Goal: Information Seeking & Learning: Learn about a topic

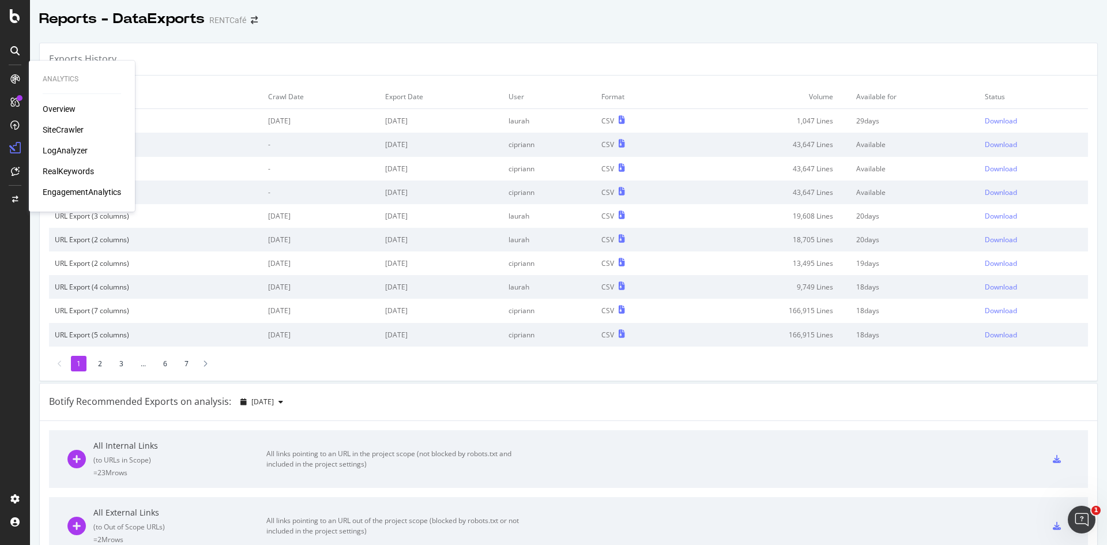
click at [67, 131] on div "SiteCrawler" at bounding box center [63, 130] width 41 height 12
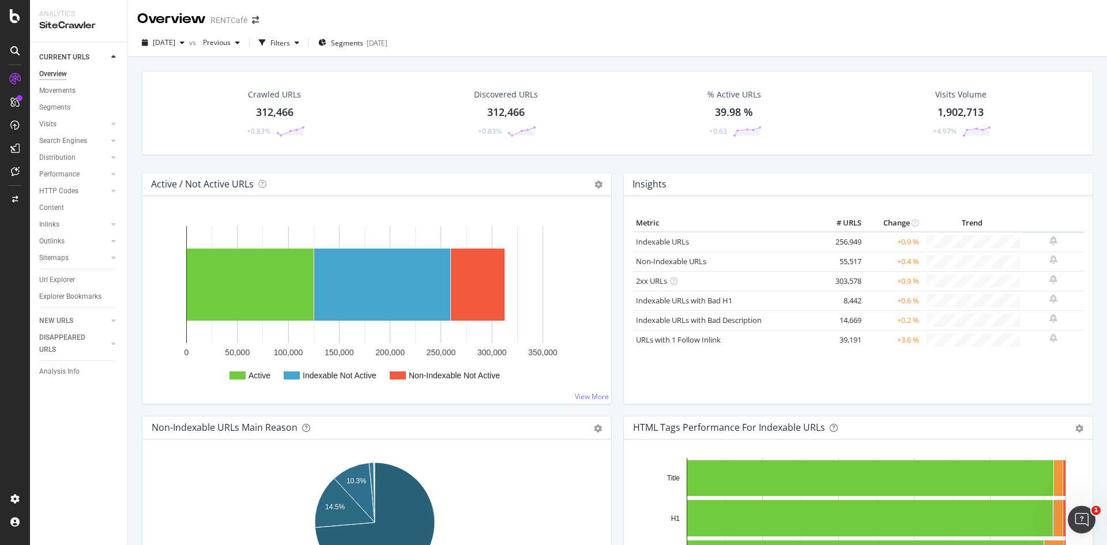
drag, startPoint x: 56, startPoint y: 278, endPoint x: 501, endPoint y: 252, distance: 445.2
click at [56, 278] on div "Url Explorer" at bounding box center [57, 280] width 36 height 12
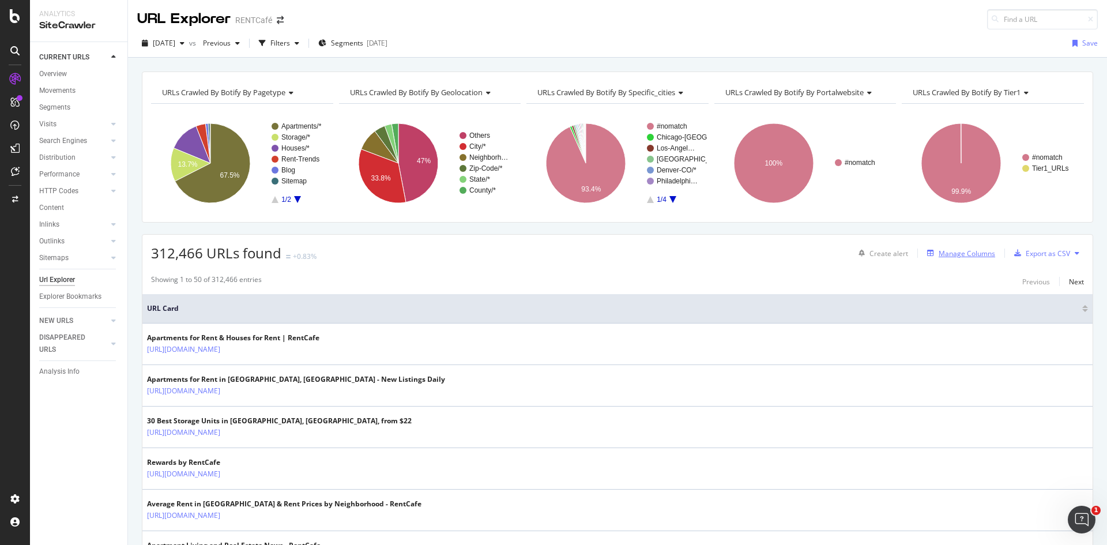
click at [938, 251] on div "Manage Columns" at bounding box center [966, 253] width 56 height 10
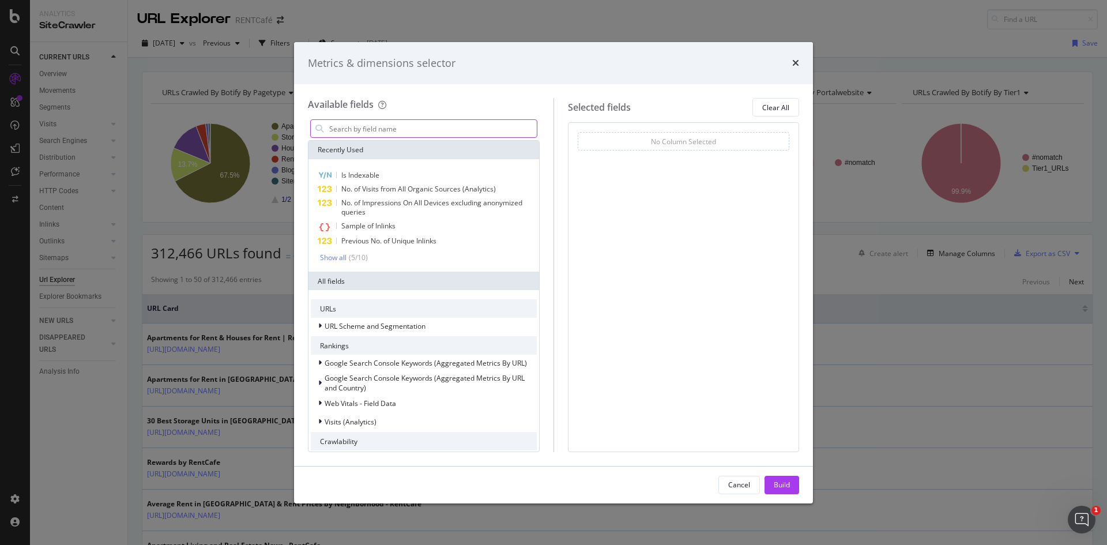
click at [378, 125] on input "modal" at bounding box center [432, 128] width 209 height 17
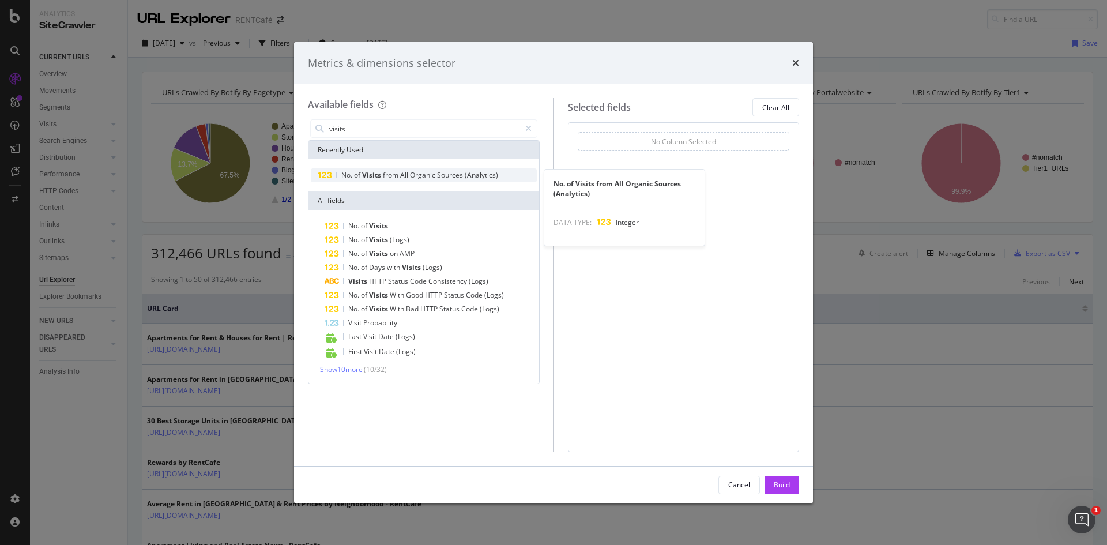
type input "visits"
click at [373, 171] on span "Visits" at bounding box center [372, 175] width 21 height 10
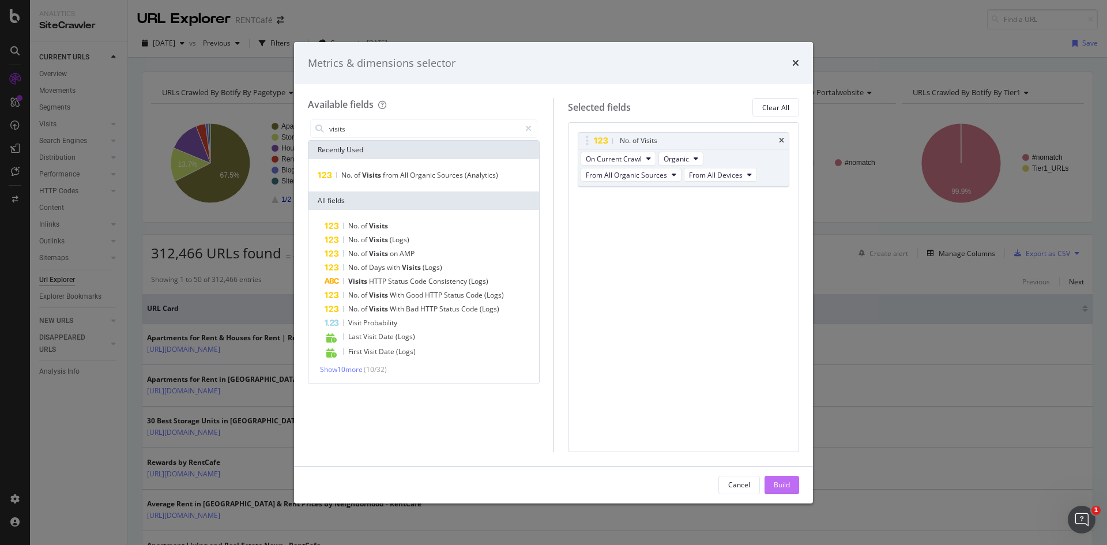
click at [789, 489] on div "Build" at bounding box center [781, 485] width 16 height 10
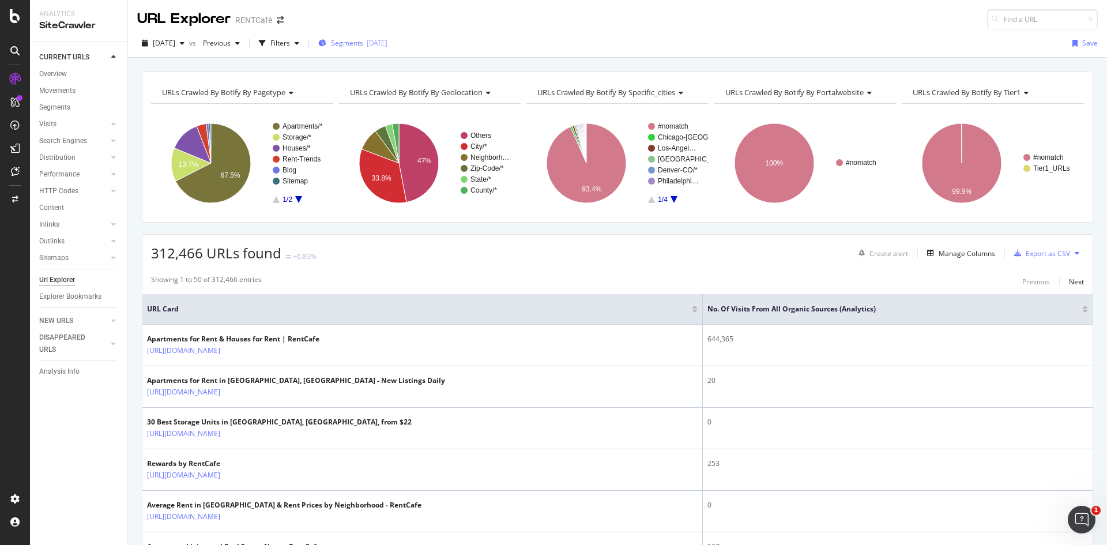
click at [363, 47] on span "Segments" at bounding box center [347, 43] width 32 height 10
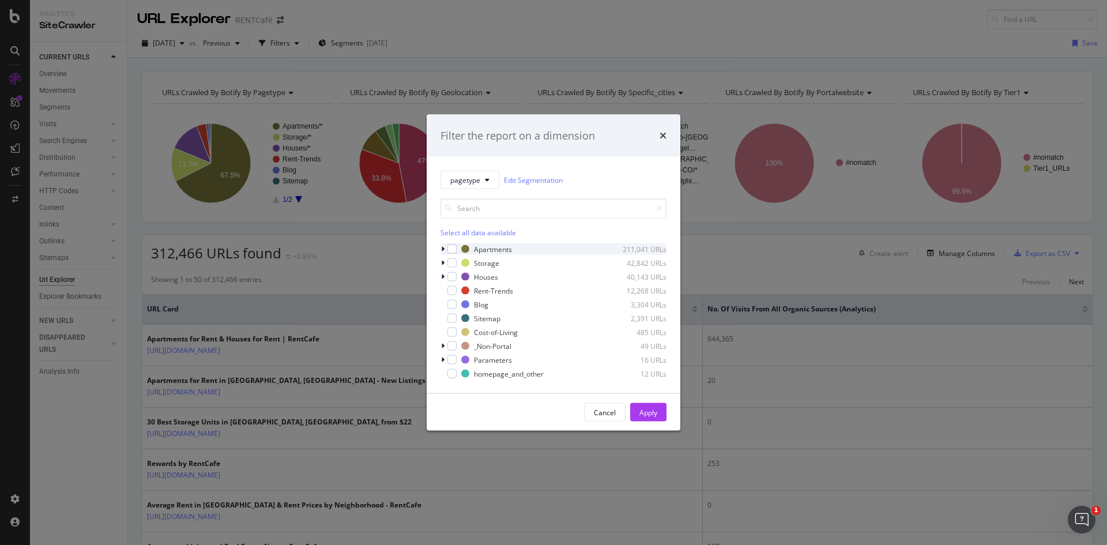
click at [441, 250] on icon "modal" at bounding box center [442, 249] width 3 height 7
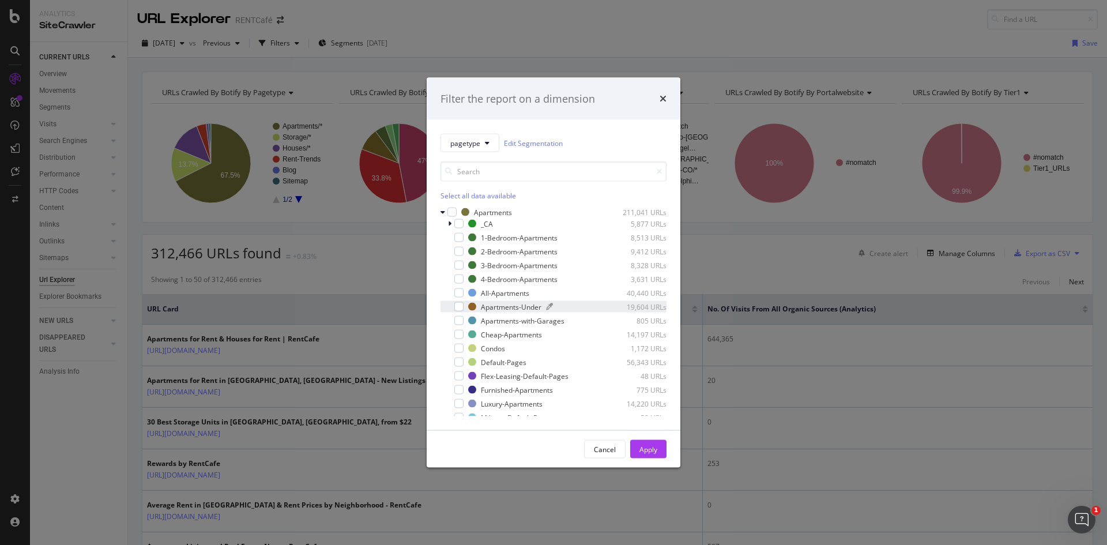
click at [506, 307] on div "Apartments-Under" at bounding box center [511, 306] width 61 height 10
click at [654, 456] on div "Apply" at bounding box center [648, 448] width 18 height 17
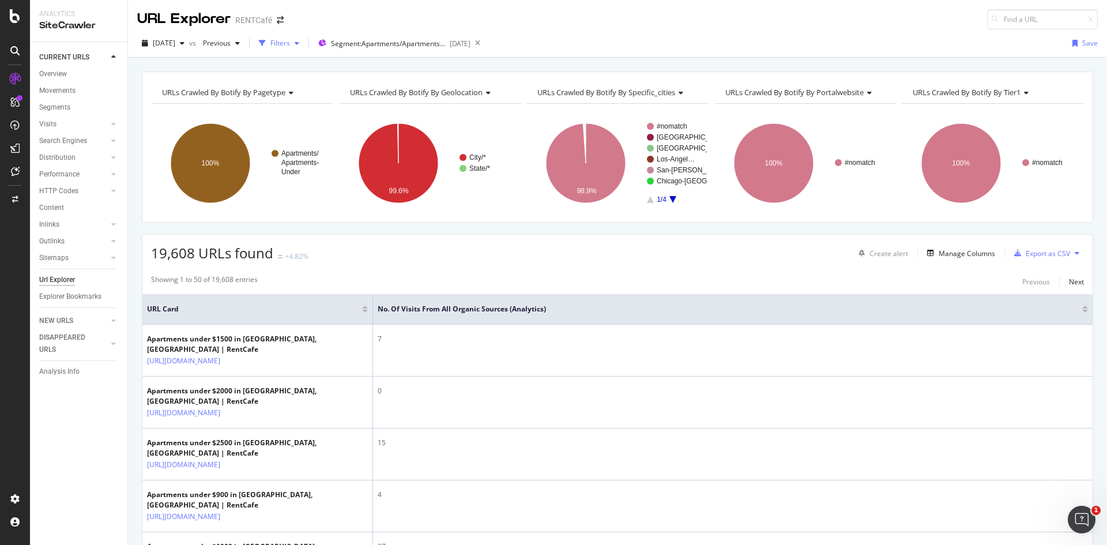
click at [290, 40] on div "Filters" at bounding box center [280, 43] width 20 height 10
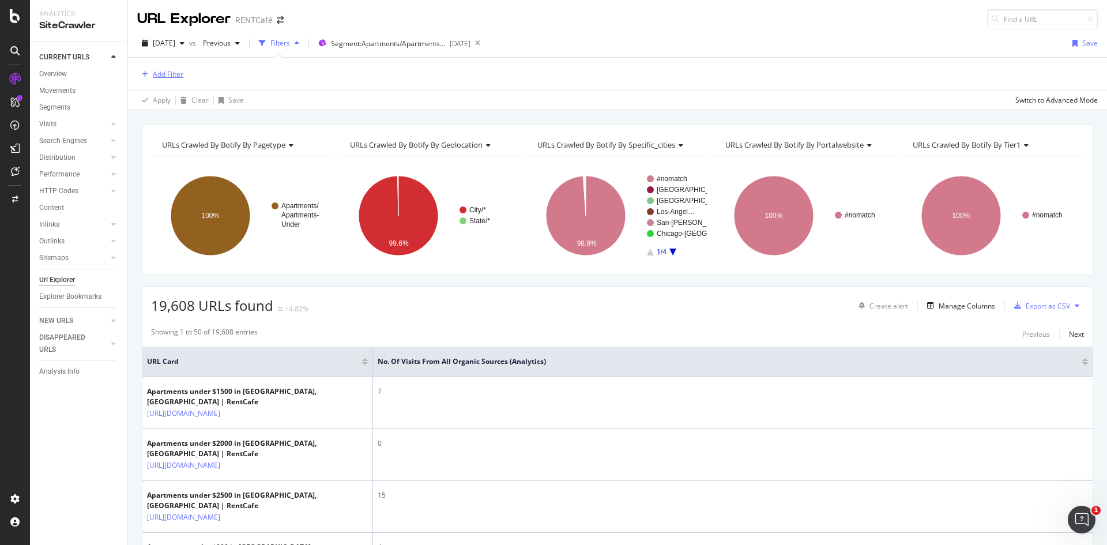
click at [175, 71] on div "Add Filter" at bounding box center [168, 74] width 31 height 10
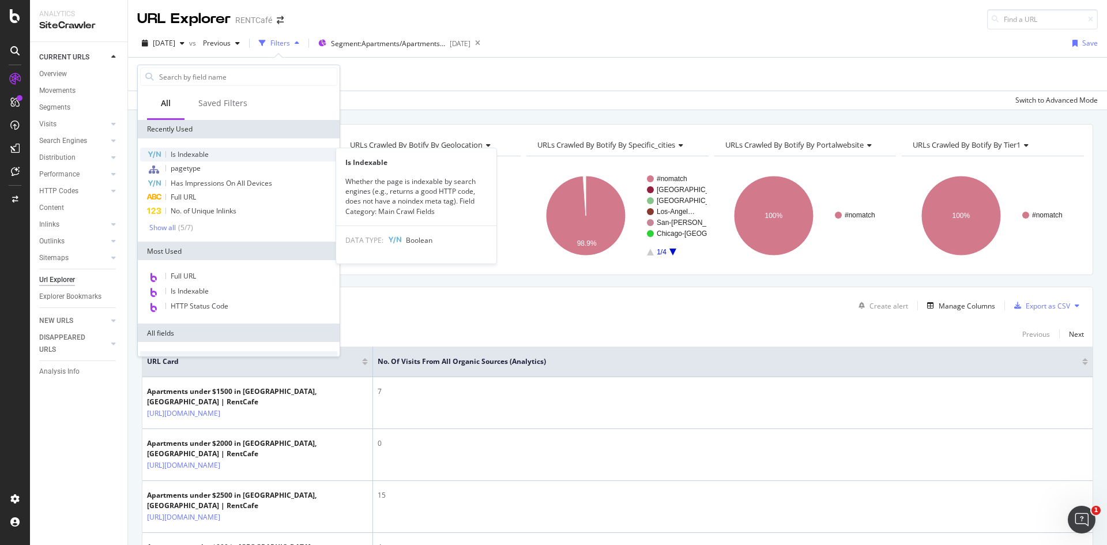
click at [185, 156] on span "Is Indexable" at bounding box center [190, 154] width 38 height 10
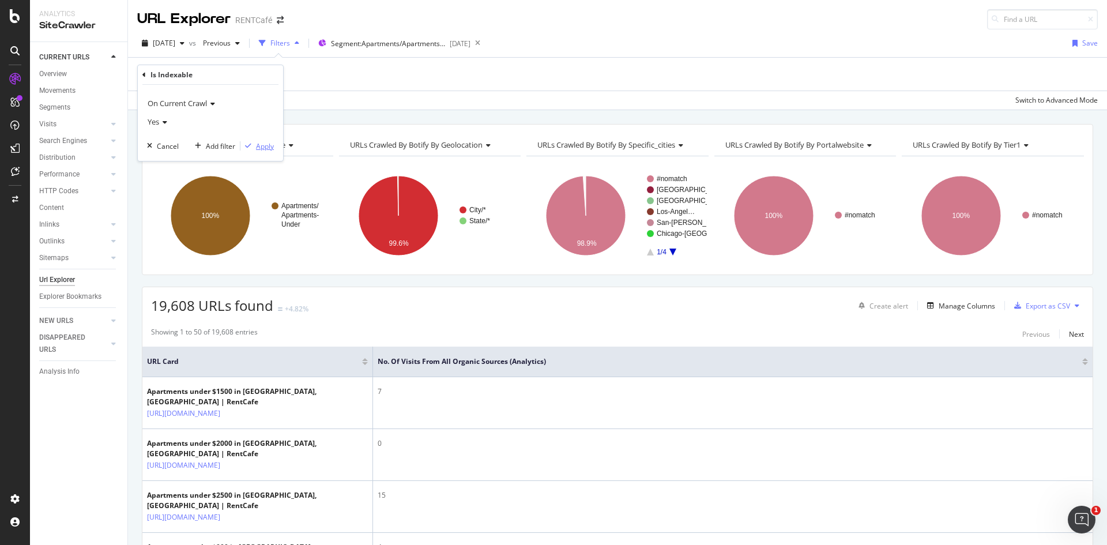
click at [269, 149] on div "Apply" at bounding box center [265, 146] width 18 height 10
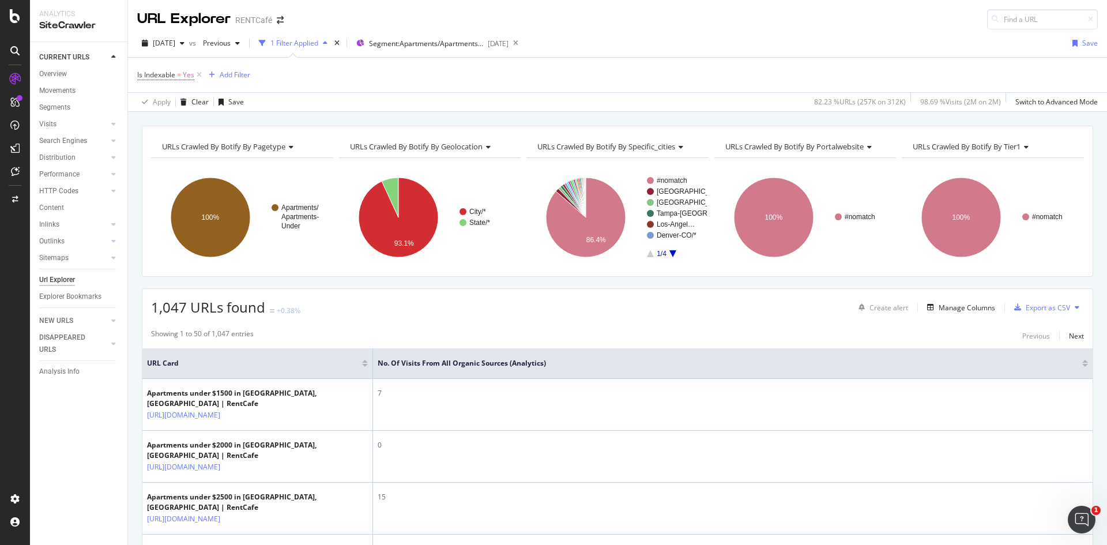
click at [966, 139] on div "URLs Crawled By Botify By tier1" at bounding box center [991, 146] width 163 height 18
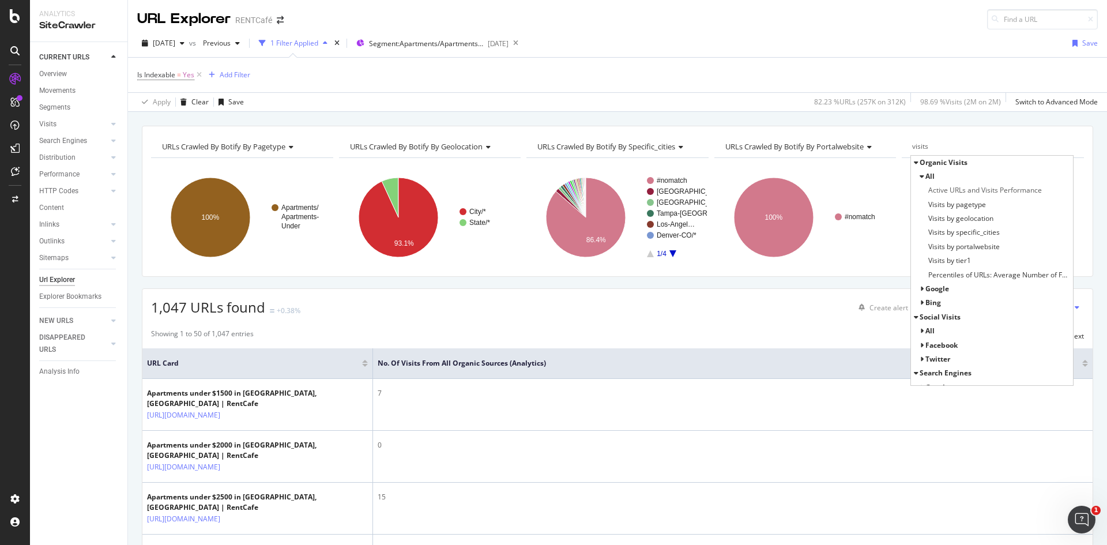
type input "visits"
click at [939, 282] on div "google" at bounding box center [992, 289] width 162 height 14
click at [930, 289] on span "google" at bounding box center [937, 289] width 24 height 10
click at [956, 204] on span "Visits by pagetype" at bounding box center [957, 205] width 58 height 12
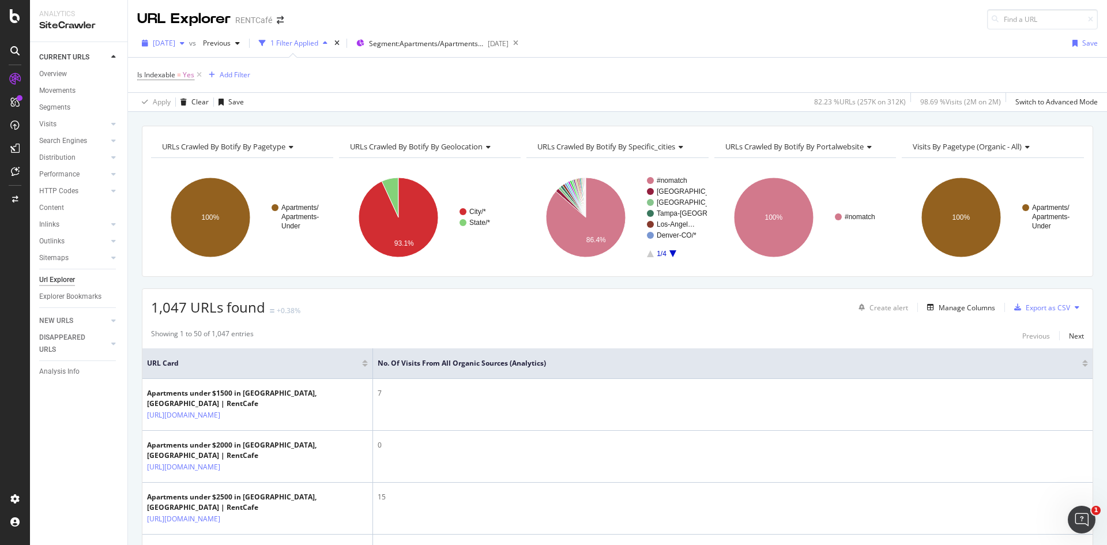
click at [175, 44] on span "2025 Aug. 7th" at bounding box center [164, 43] width 22 height 10
click at [178, 144] on div "2023 Aug. 4th" at bounding box center [185, 149] width 62 height 10
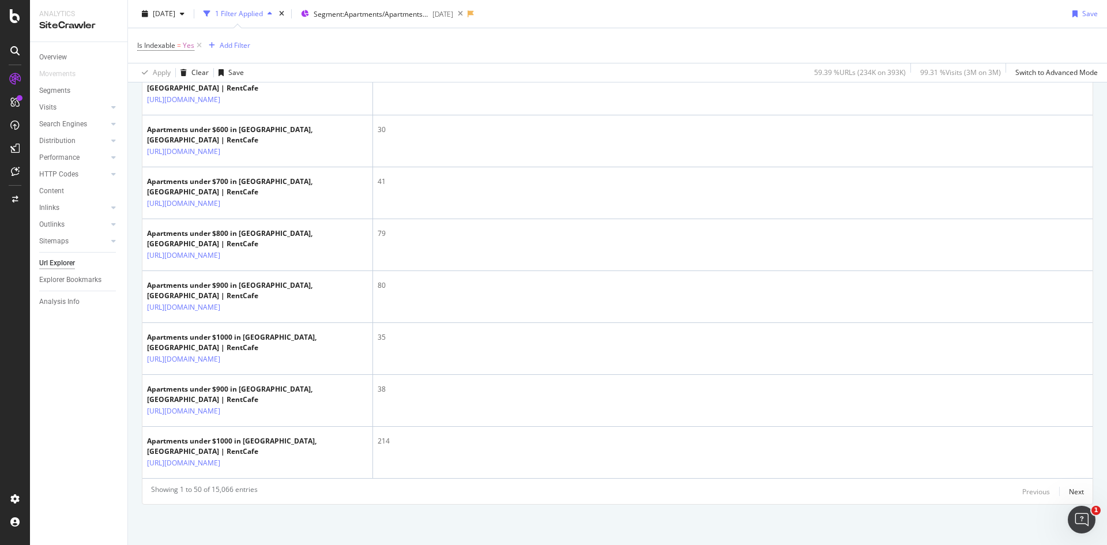
scroll to position [2523, 0]
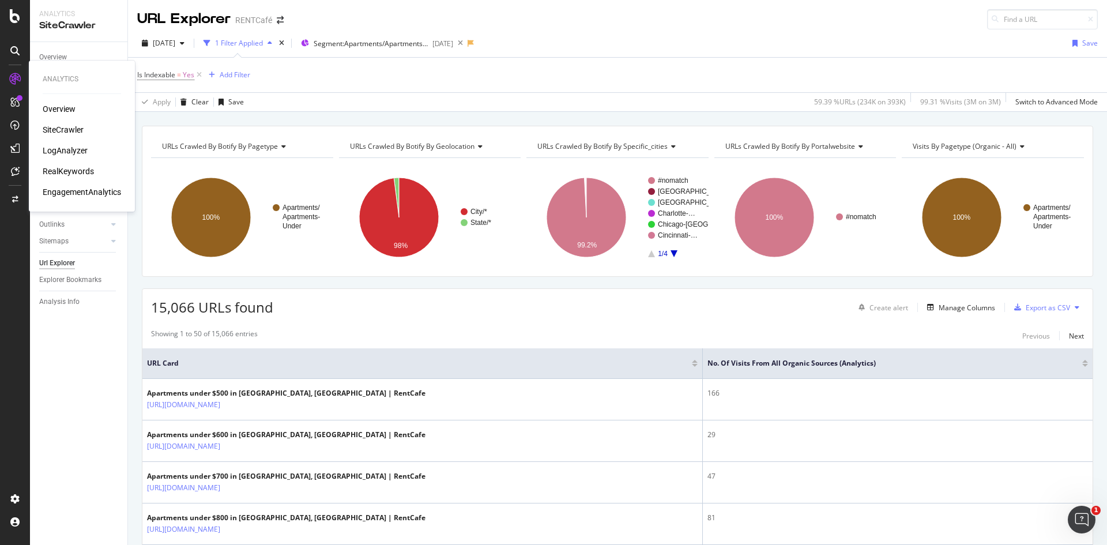
click at [62, 173] on div "RealKeywords" at bounding box center [68, 171] width 51 height 12
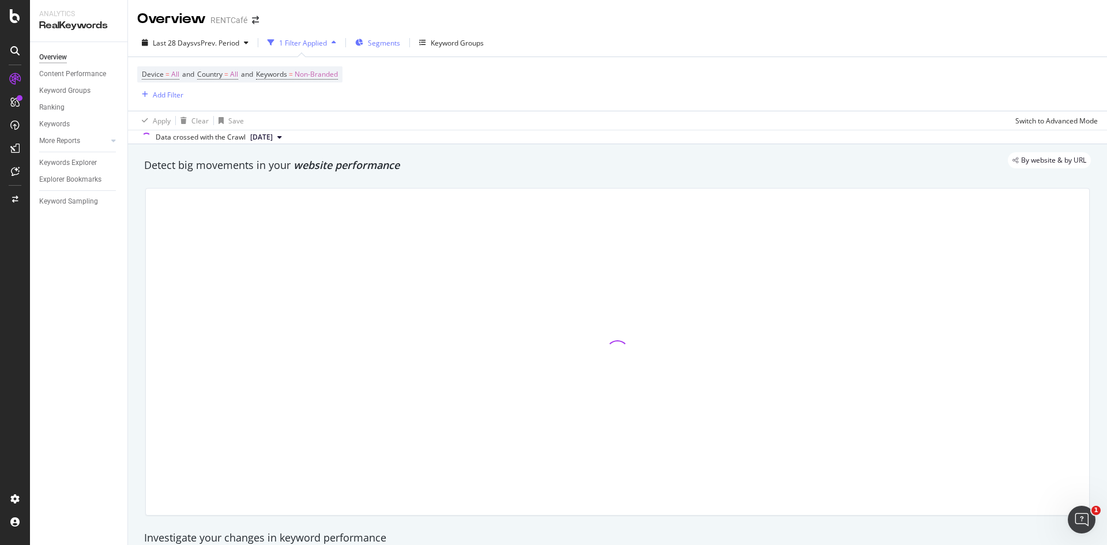
click at [385, 44] on span "Segments" at bounding box center [384, 43] width 32 height 10
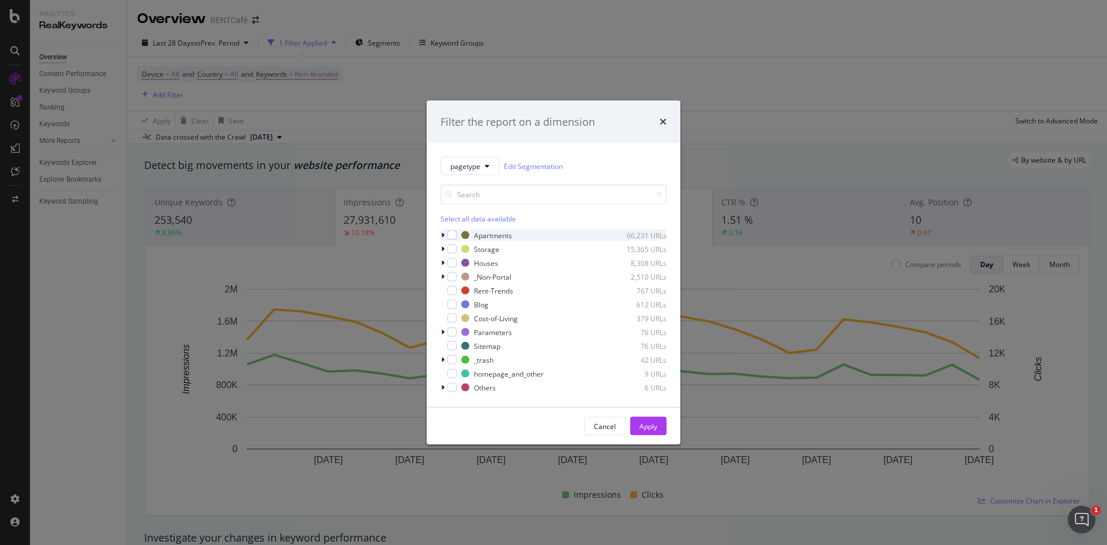
click at [440, 234] on div "modal" at bounding box center [443, 235] width 7 height 12
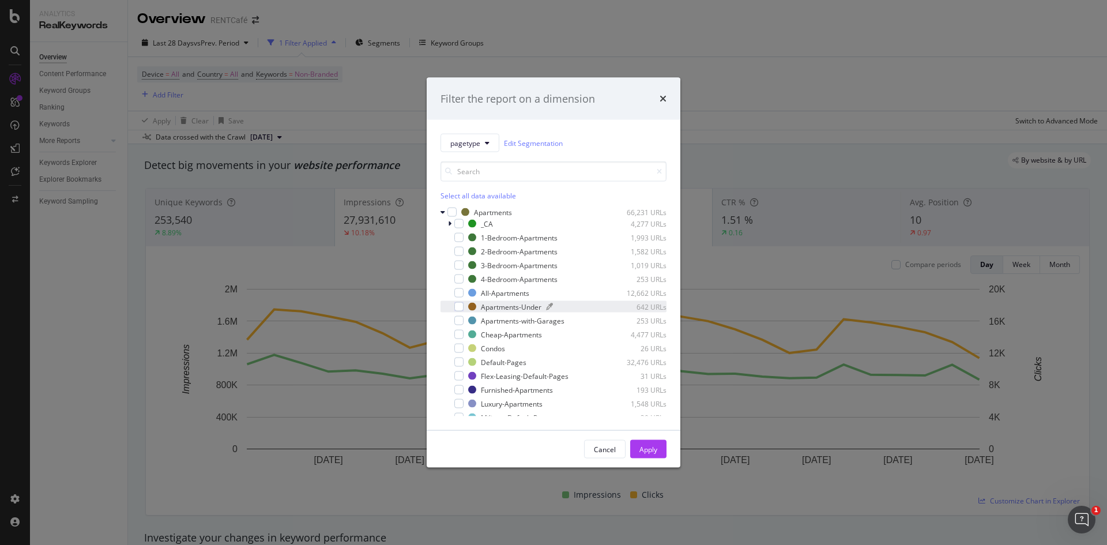
click at [516, 303] on div "Apartments-Under" at bounding box center [511, 306] width 61 height 10
click at [657, 443] on button "Apply" at bounding box center [648, 449] width 36 height 18
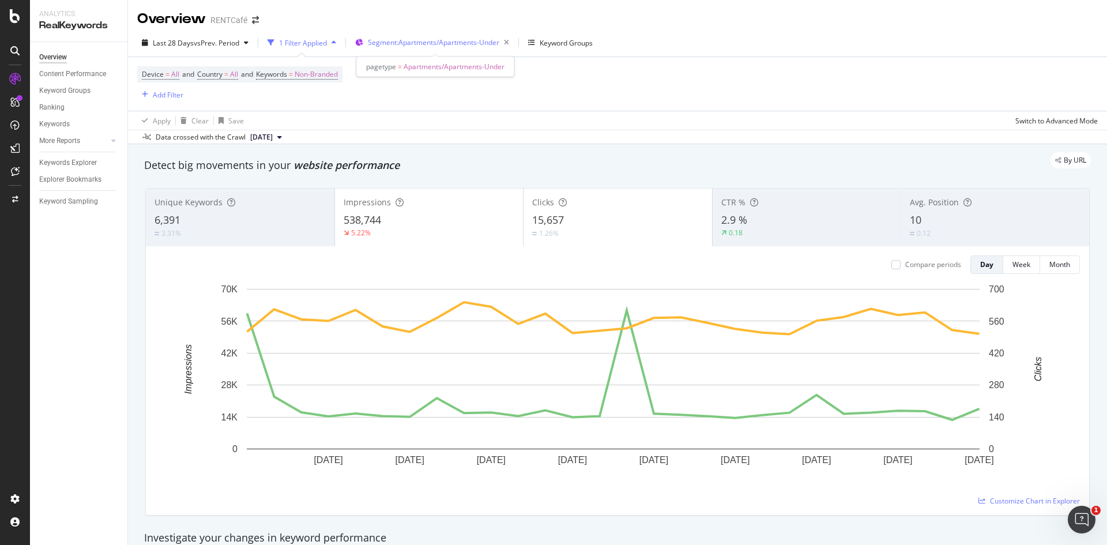
click at [407, 46] on span "Segment: Apartments/Apartments-Under" at bounding box center [433, 42] width 131 height 10
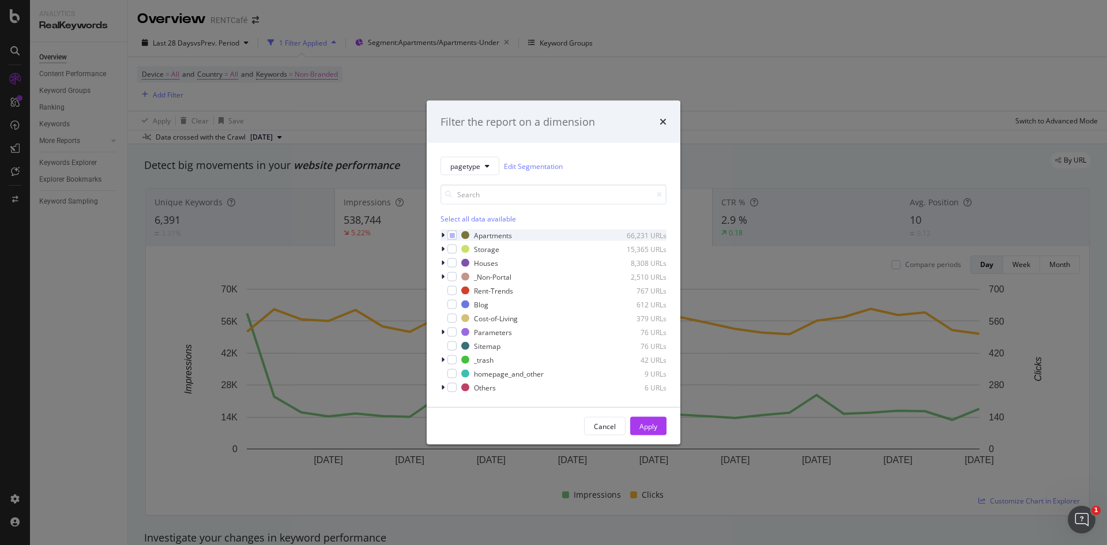
click at [443, 234] on icon "modal" at bounding box center [442, 235] width 3 height 7
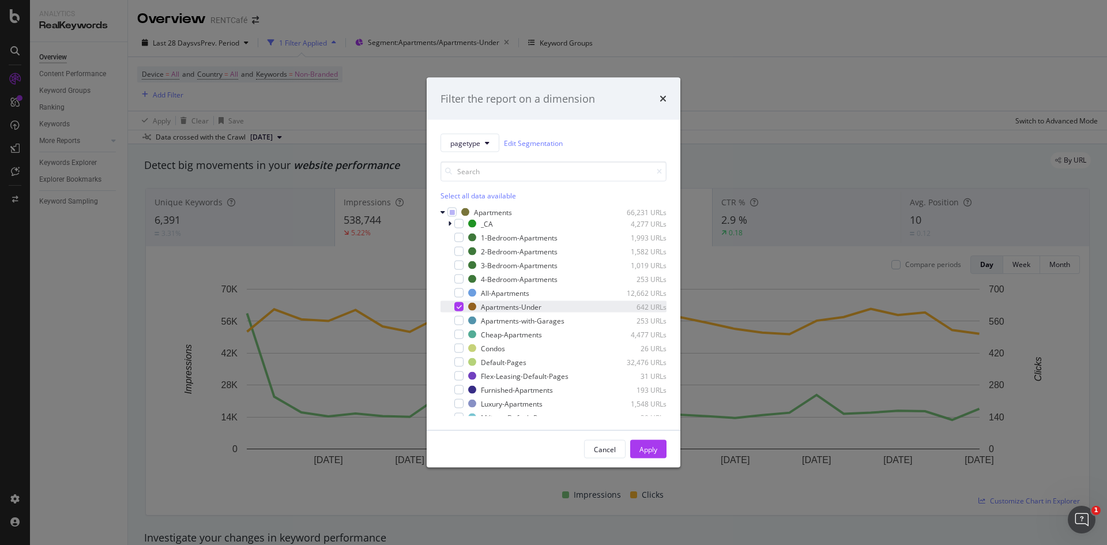
click at [458, 308] on icon "modal" at bounding box center [458, 307] width 5 height 6
click at [515, 330] on div "Cheap-Apartments" at bounding box center [511, 334] width 61 height 10
click at [655, 451] on div "Apply" at bounding box center [648, 449] width 18 height 10
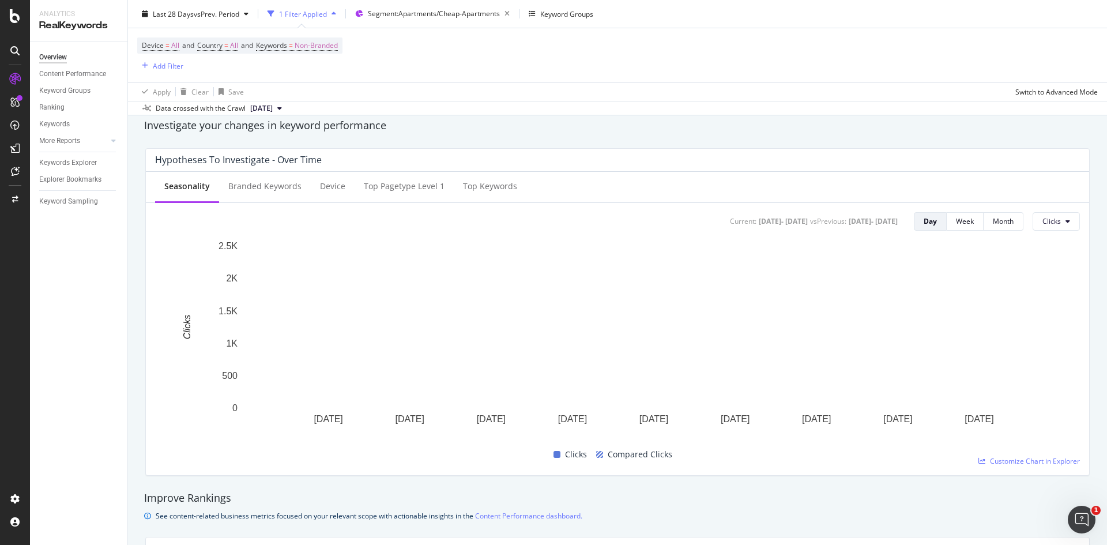
scroll to position [576, 0]
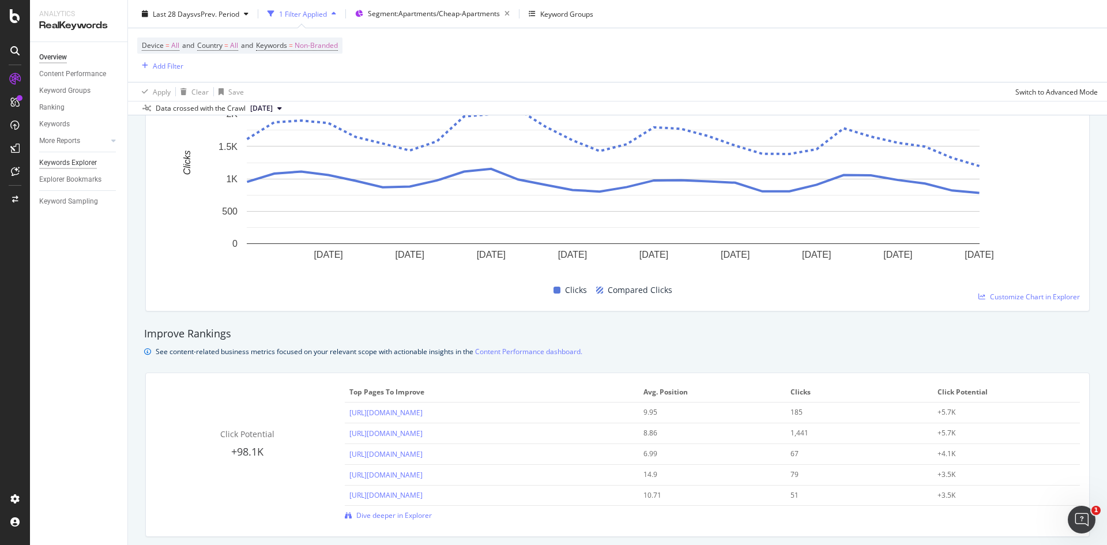
click at [70, 161] on div "Keywords Explorer" at bounding box center [68, 163] width 58 height 12
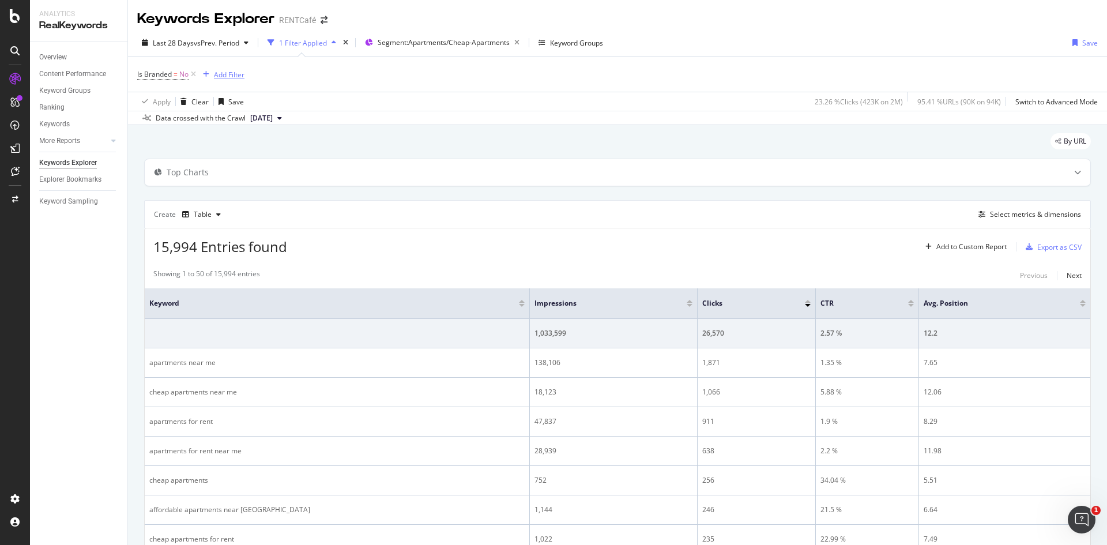
click at [216, 73] on div "Add Filter" at bounding box center [229, 75] width 31 height 10
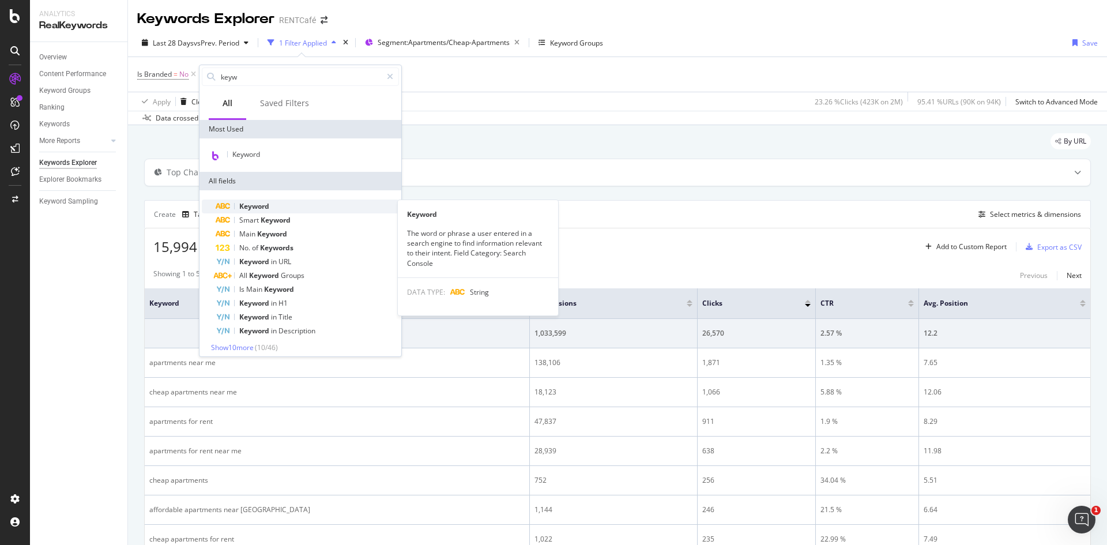
type input "keyw"
click at [267, 204] on span "Keyword" at bounding box center [254, 206] width 30 height 10
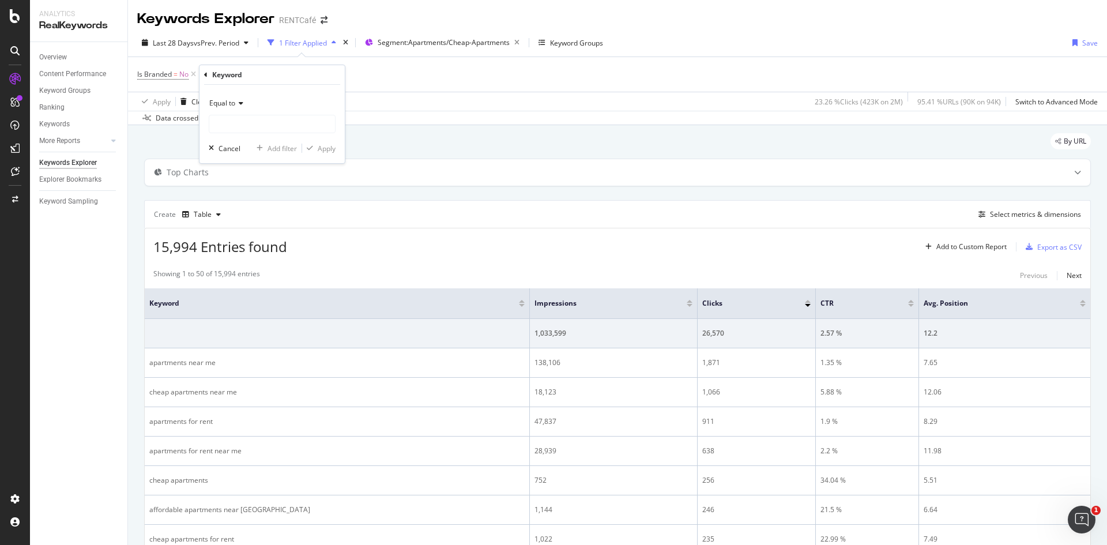
click at [227, 105] on span "Equal to" at bounding box center [222, 103] width 26 height 10
click at [251, 218] on div "Contains" at bounding box center [273, 216] width 123 height 15
click at [240, 127] on input "text" at bounding box center [272, 124] width 126 height 18
type input "under"
click at [329, 146] on div "Apply" at bounding box center [327, 149] width 18 height 10
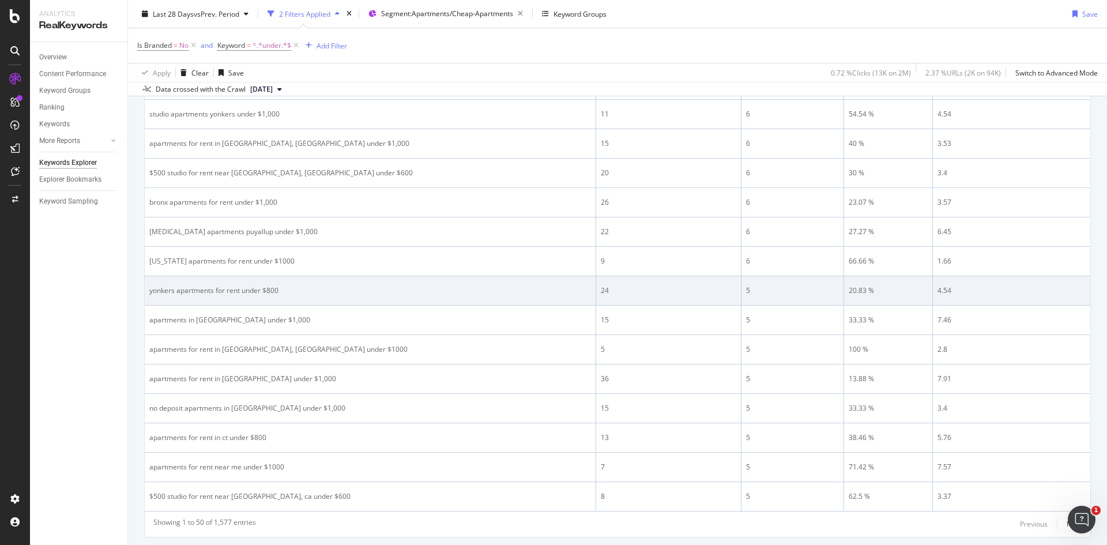
scroll to position [1339, 0]
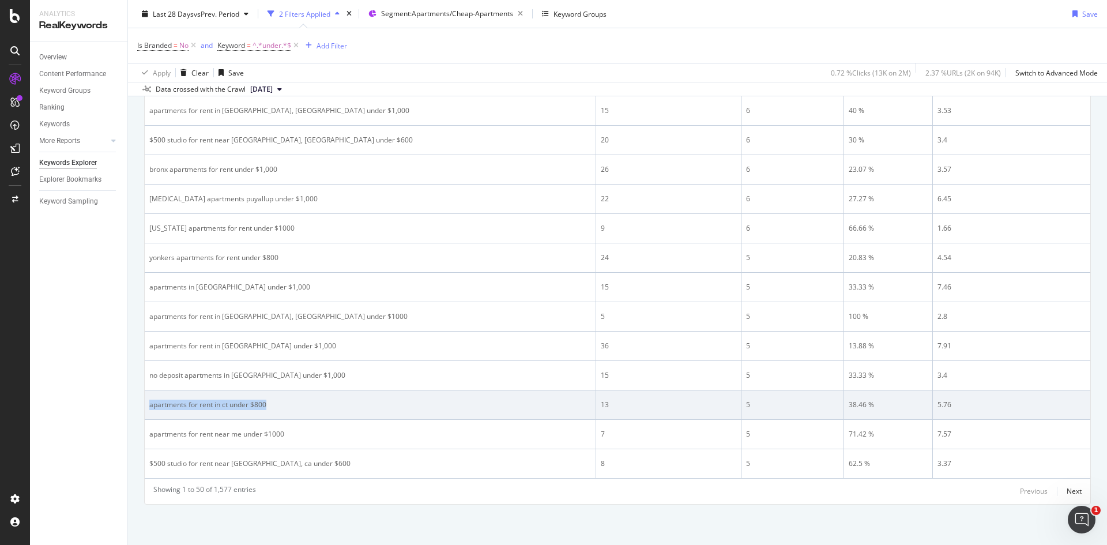
drag, startPoint x: 304, startPoint y: 405, endPoint x: 148, endPoint y: 408, distance: 156.2
click at [148, 408] on td "apartments for rent in ct under $800" at bounding box center [370, 404] width 451 height 29
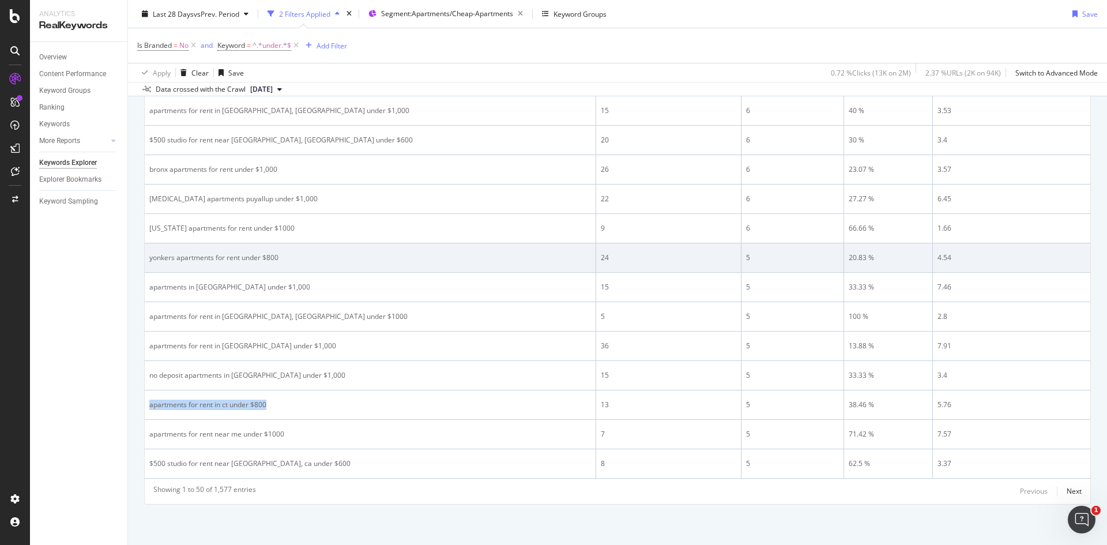
copy div "apartments for rent in ct under $800"
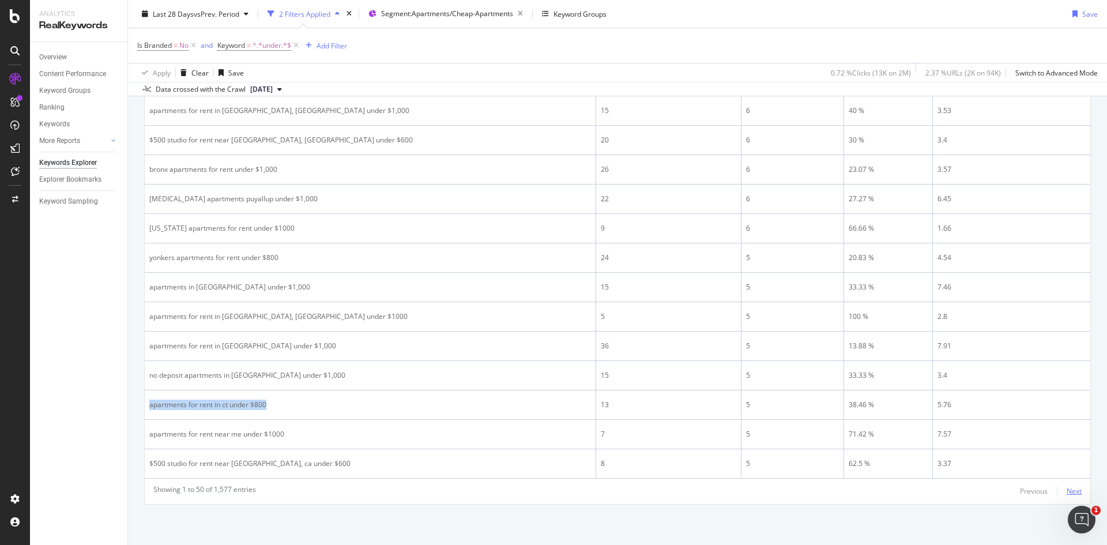
click at [1066, 490] on div "Next" at bounding box center [1073, 491] width 15 height 10
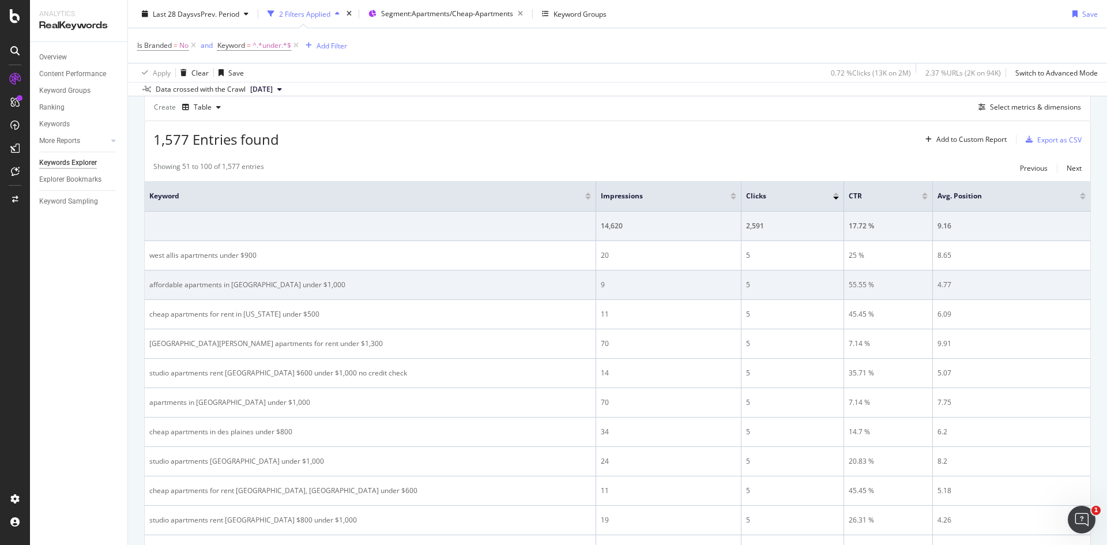
scroll to position [231, 0]
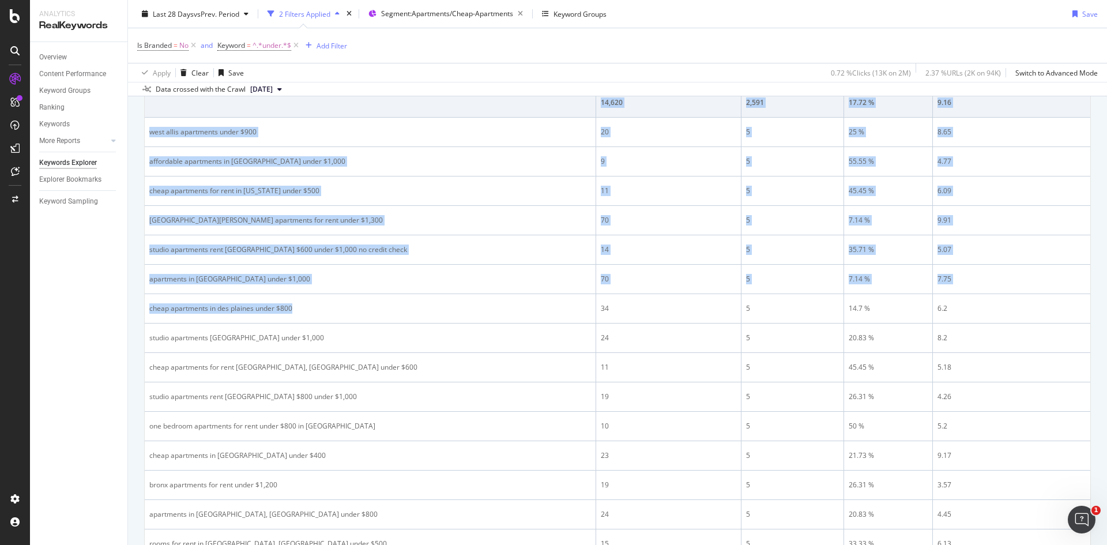
drag, startPoint x: 323, startPoint y: 309, endPoint x: 141, endPoint y: 310, distance: 182.7
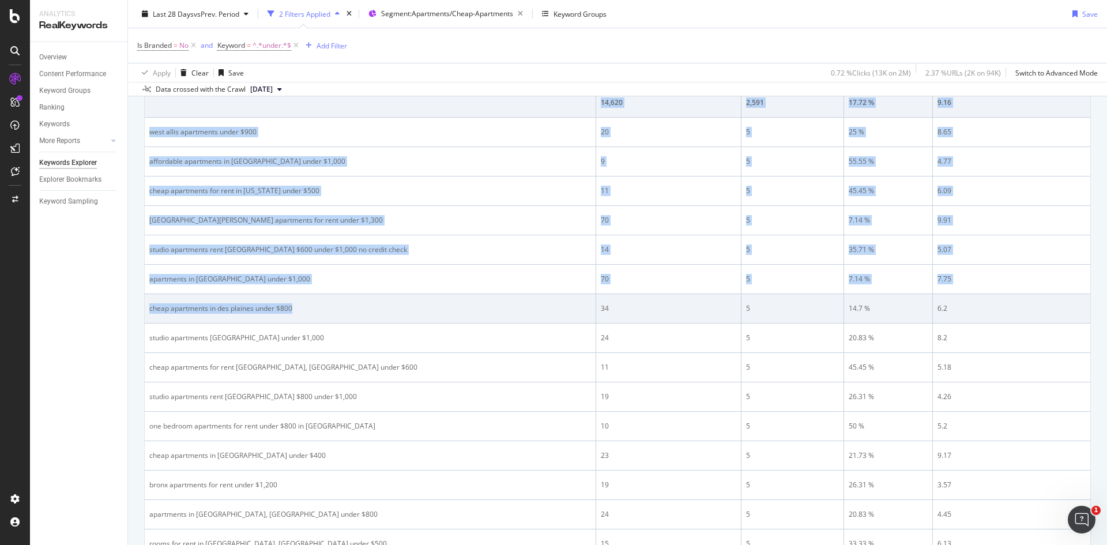
click at [210, 308] on div "cheap apartments in des plaines under $800" at bounding box center [369, 308] width 441 height 10
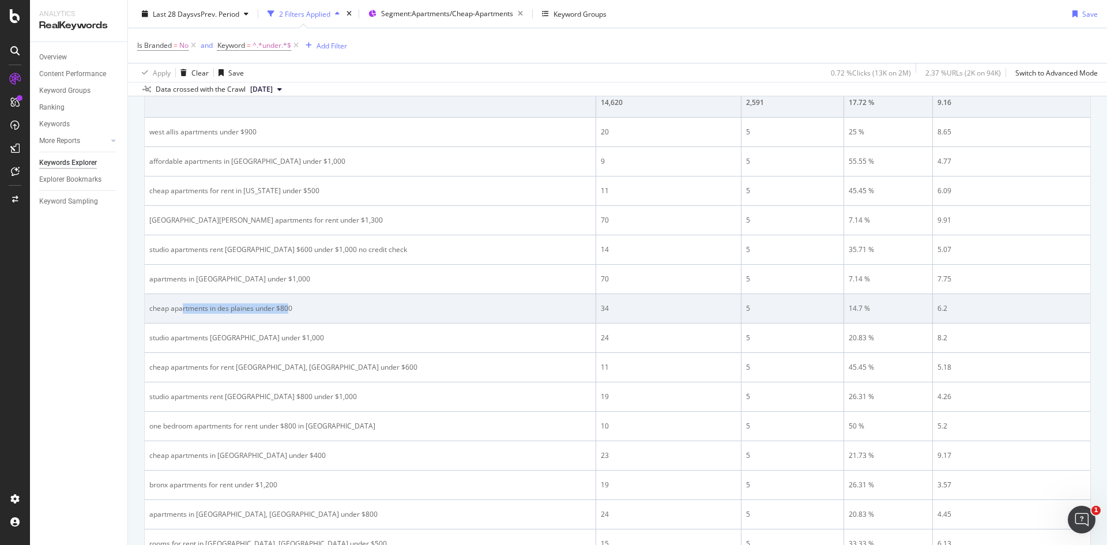
drag, startPoint x: 290, startPoint y: 311, endPoint x: 182, endPoint y: 310, distance: 107.8
click at [182, 310] on div "cheap apartments in des plaines under $800" at bounding box center [369, 308] width 441 height 10
click at [265, 306] on div "cheap apartments in des plaines under $800" at bounding box center [369, 308] width 441 height 10
drag, startPoint x: 315, startPoint y: 308, endPoint x: 149, endPoint y: 310, distance: 166.0
click at [149, 310] on div "cheap apartments in des plaines under $800" at bounding box center [369, 308] width 441 height 10
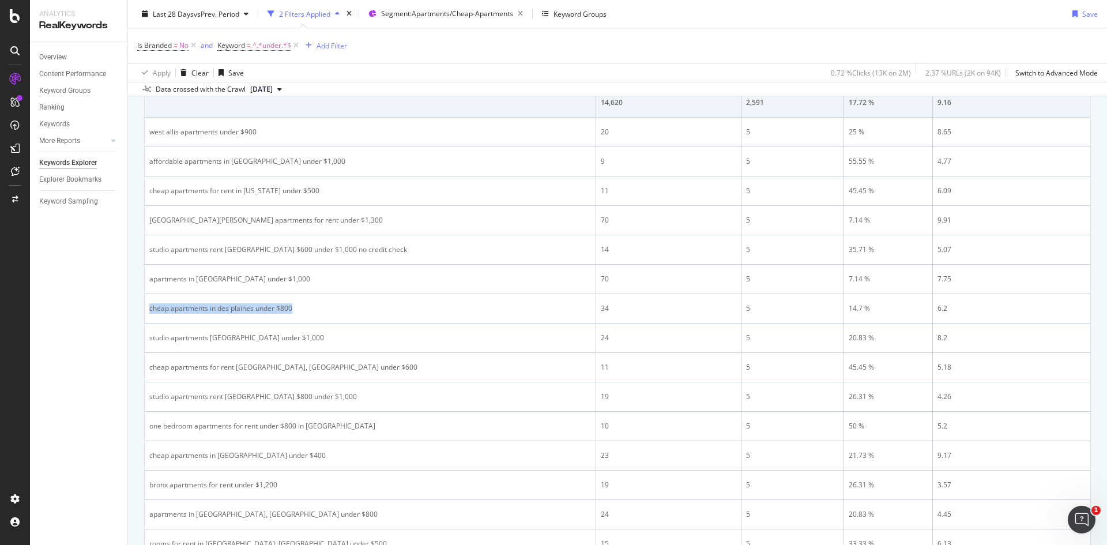
copy div "cheap apartments in des plaines under $800"
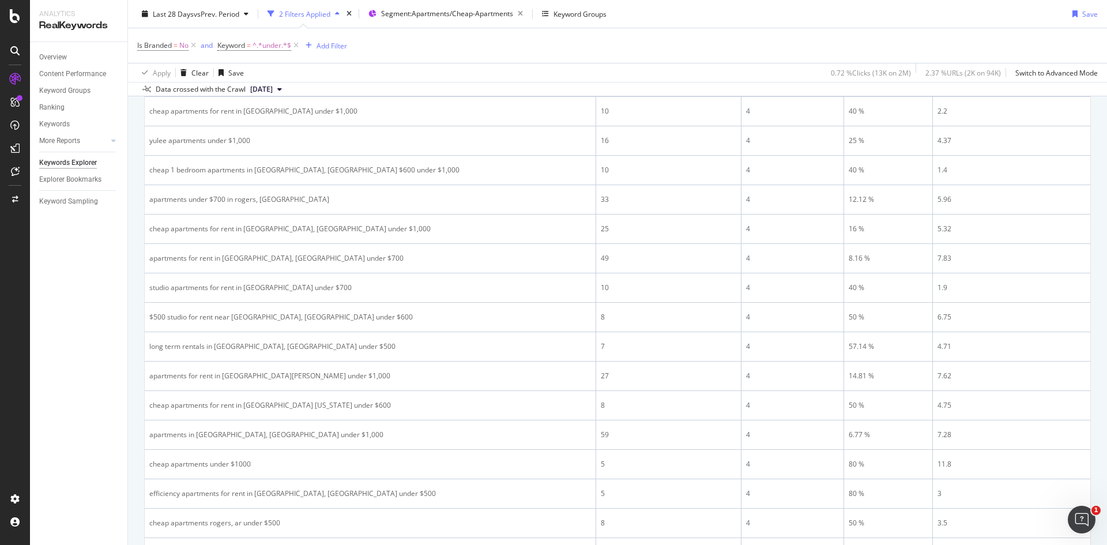
scroll to position [980, 0]
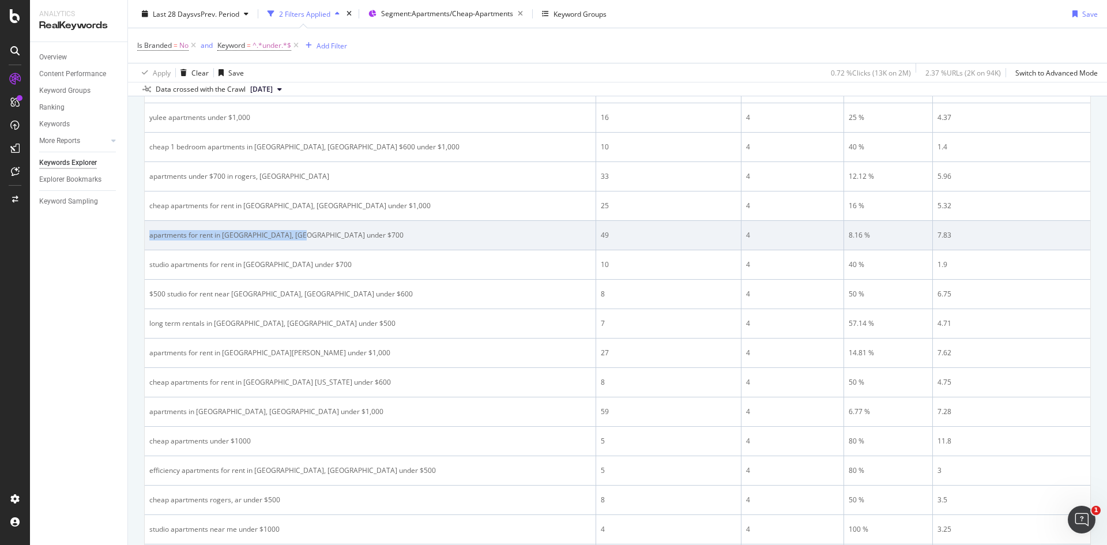
drag, startPoint x: 316, startPoint y: 235, endPoint x: 149, endPoint y: 233, distance: 166.6
click at [149, 233] on div "apartments for rent in reading, pa under $700" at bounding box center [369, 235] width 441 height 10
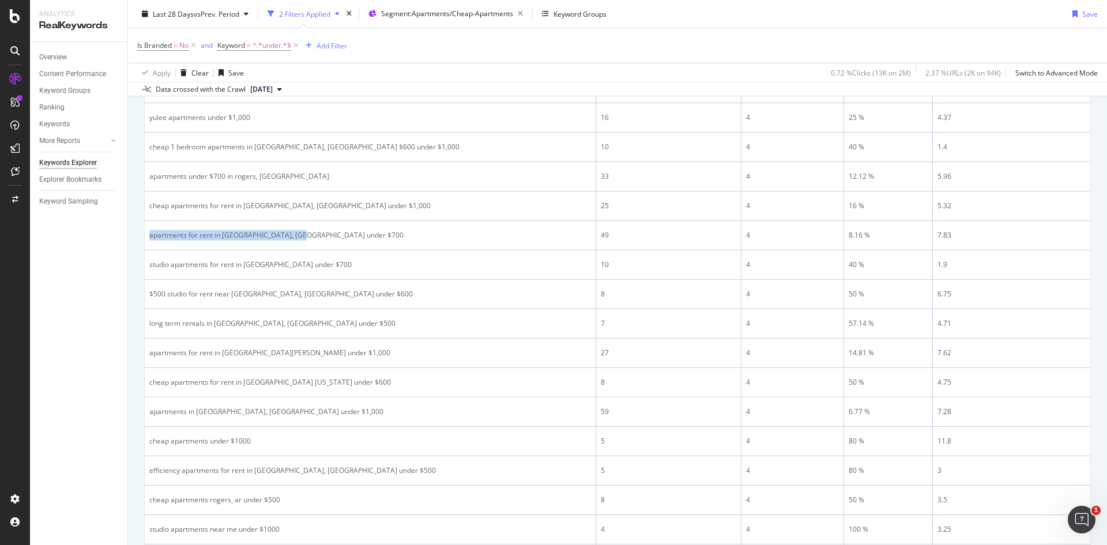
copy div "apartments for rent in reading, pa under $700"
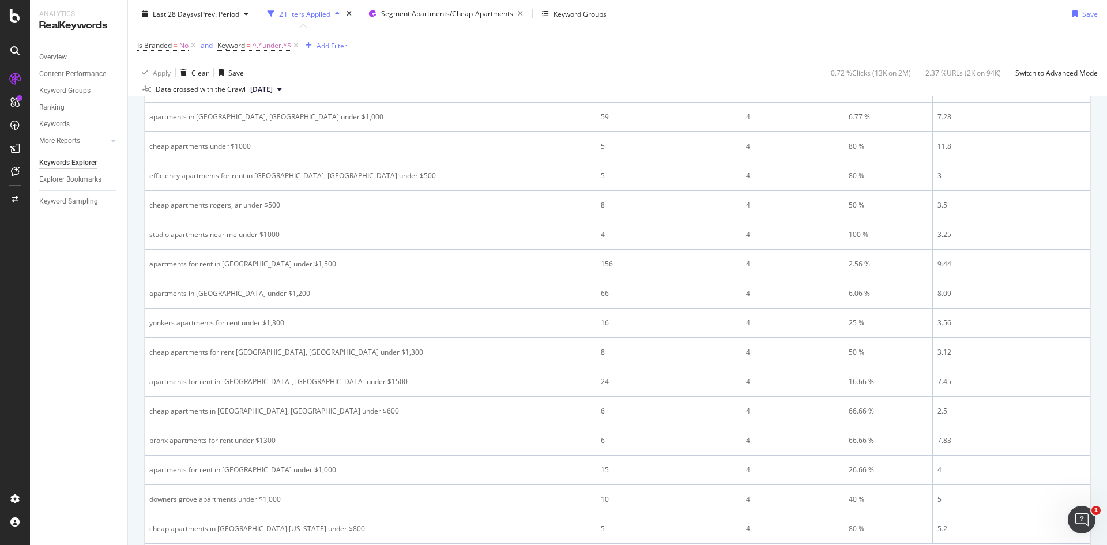
scroll to position [1339, 0]
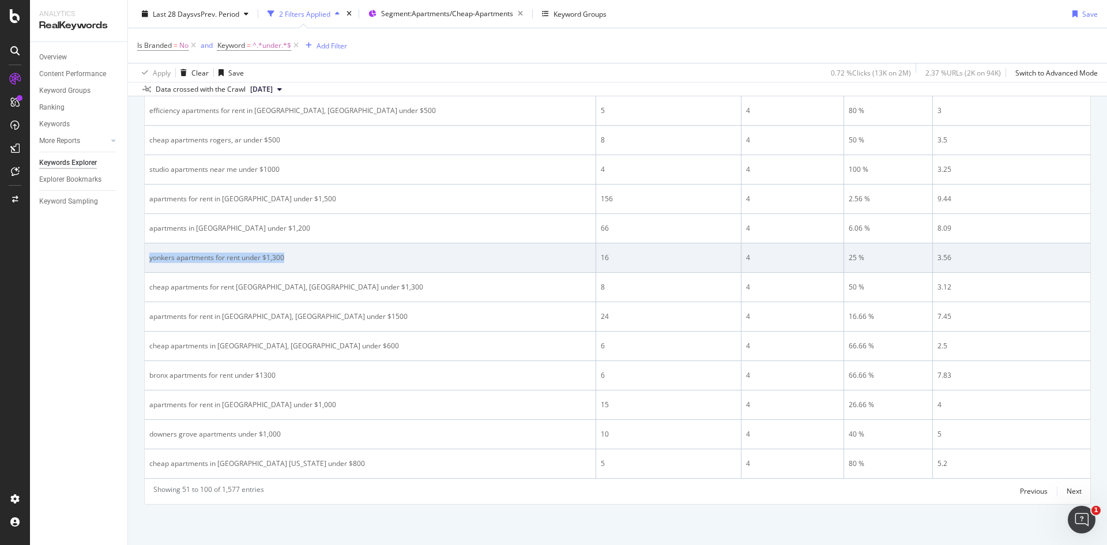
drag, startPoint x: 328, startPoint y: 259, endPoint x: 146, endPoint y: 259, distance: 182.1
click at [146, 259] on td "yonkers apartments for rent under $1,300" at bounding box center [370, 257] width 451 height 29
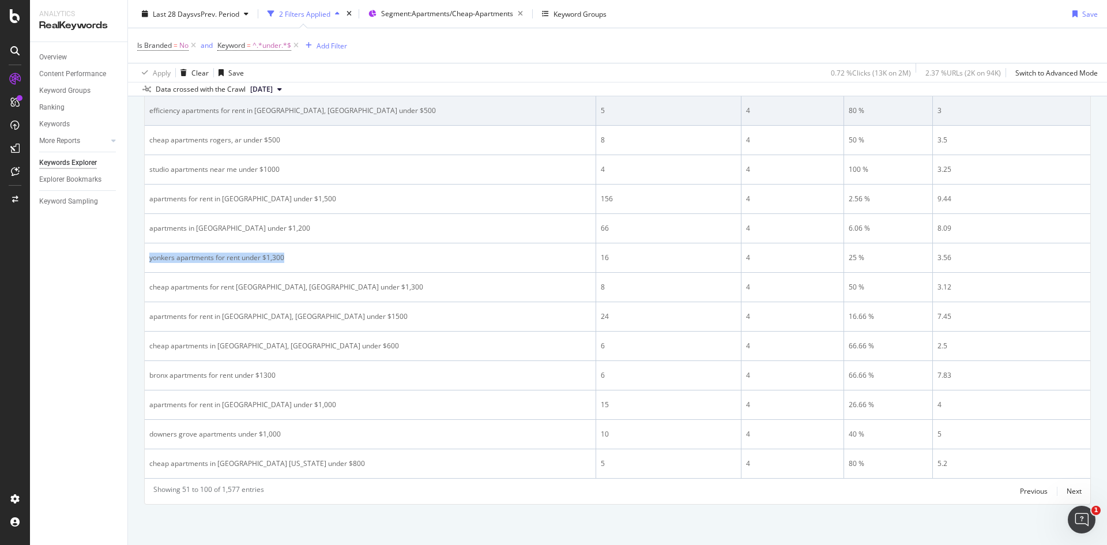
copy div "yonkers apartments for rent under $1,300"
